Goal: Transaction & Acquisition: Book appointment/travel/reservation

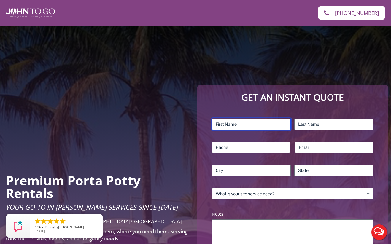
click at [248, 125] on input "First" at bounding box center [251, 124] width 79 height 11
type input "[PERSON_NAME]"
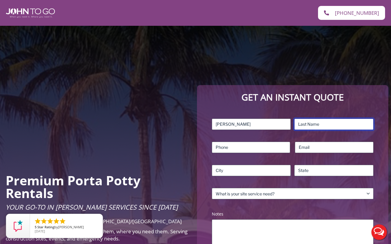
type input "Niederpruem"
type input "9172507485"
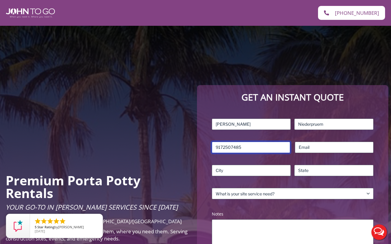
type input "[EMAIL_ADDRESS][DOMAIN_NAME]"
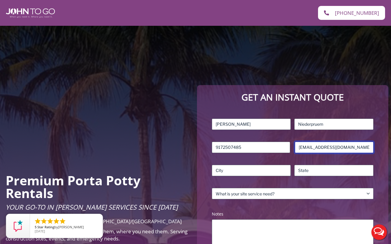
type input "[GEOGRAPHIC_DATA]"
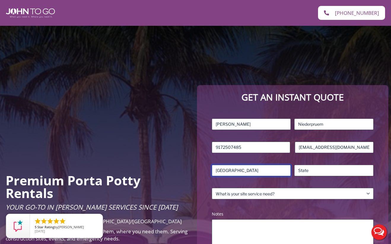
type input "New York"
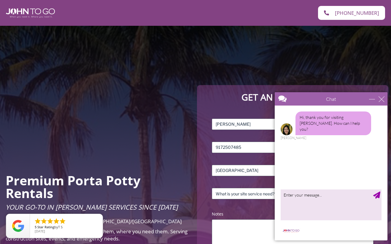
click at [380, 94] on div "Chat" at bounding box center [331, 98] width 113 height 13
click at [381, 98] on div "close" at bounding box center [381, 99] width 6 height 6
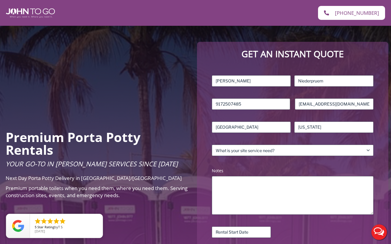
scroll to position [49, 0]
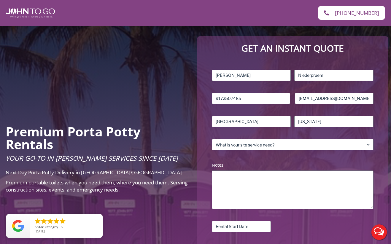
click at [288, 151] on div "Name (Required) Robert First Niederpruem Last Phone (Required) 9172507485 Email…" at bounding box center [293, 161] width 168 height 189
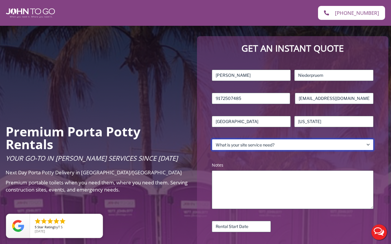
click at [288, 146] on select "What is your site service need? Consumer Construction – Commercial Construction…" at bounding box center [293, 144] width 162 height 11
select select "Event"
click at [212, 139] on select "What is your site service need? Consumer Construction – Commercial Construction…" at bounding box center [293, 144] width 162 height 11
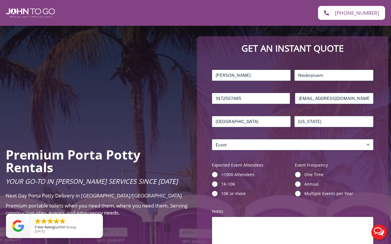
click at [309, 175] on label "One Time" at bounding box center [338, 175] width 69 height 6
click at [301, 175] on input "One Time" at bounding box center [298, 175] width 6 height 6
radio input "true"
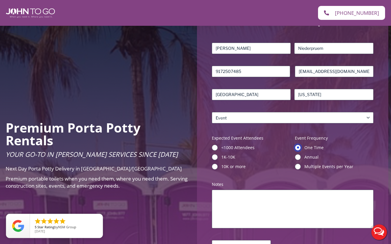
scroll to position [85, 0]
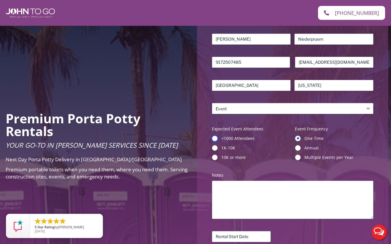
click at [214, 137] on input "<1000 Attendees" at bounding box center [215, 139] width 6 height 6
radio input "true"
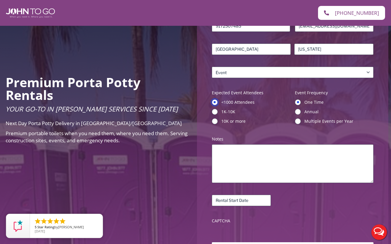
scroll to position [125, 0]
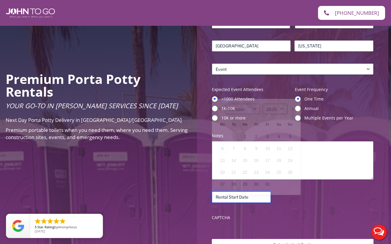
click at [239, 198] on input "Rental Start Date (Required)" at bounding box center [241, 197] width 59 height 11
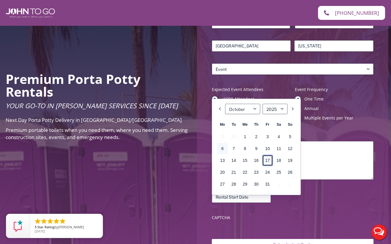
click at [269, 159] on link "17" at bounding box center [267, 160] width 11 height 11
type input "10/17/2025"
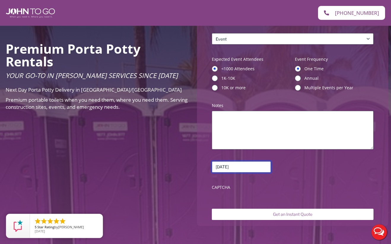
scroll to position [160, 0]
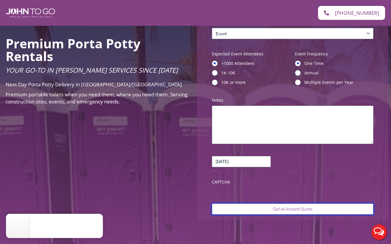
click at [280, 211] on input "Get an Instant Quote" at bounding box center [293, 208] width 162 height 11
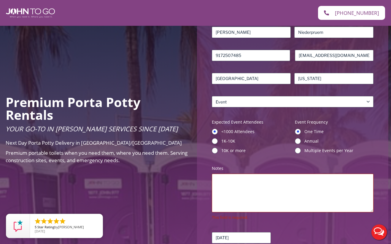
scroll to position [124, 0]
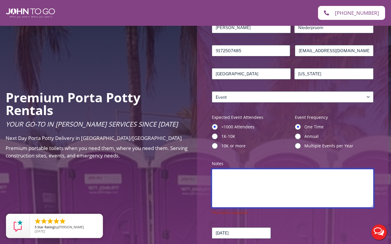
click at [269, 191] on textarea "Notes (Required)" at bounding box center [293, 188] width 162 height 39
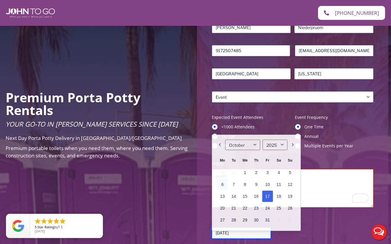
click at [250, 232] on input "10/17/2025" at bounding box center [241, 232] width 59 height 11
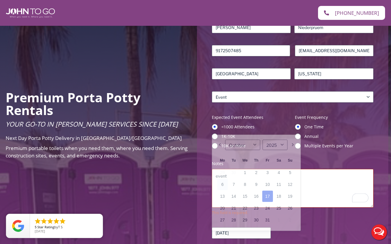
click at [321, 234] on div "10/17/2025 MM slash DD slash YYYY" at bounding box center [293, 232] width 162 height 11
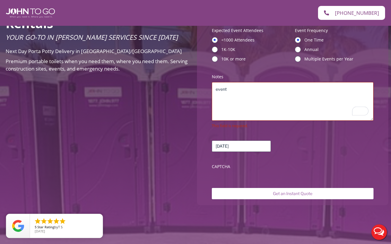
scroll to position [227, 0]
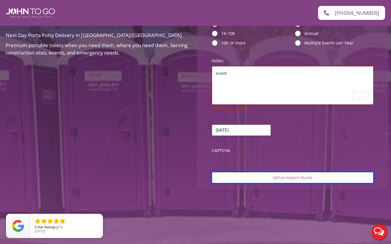
click at [274, 175] on input "Get an Instant Quote" at bounding box center [293, 177] width 162 height 11
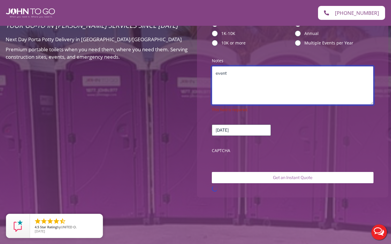
click at [257, 74] on textarea "event" at bounding box center [293, 85] width 162 height 39
type textarea "event about 100 peo"
